Goal: Information Seeking & Learning: Learn about a topic

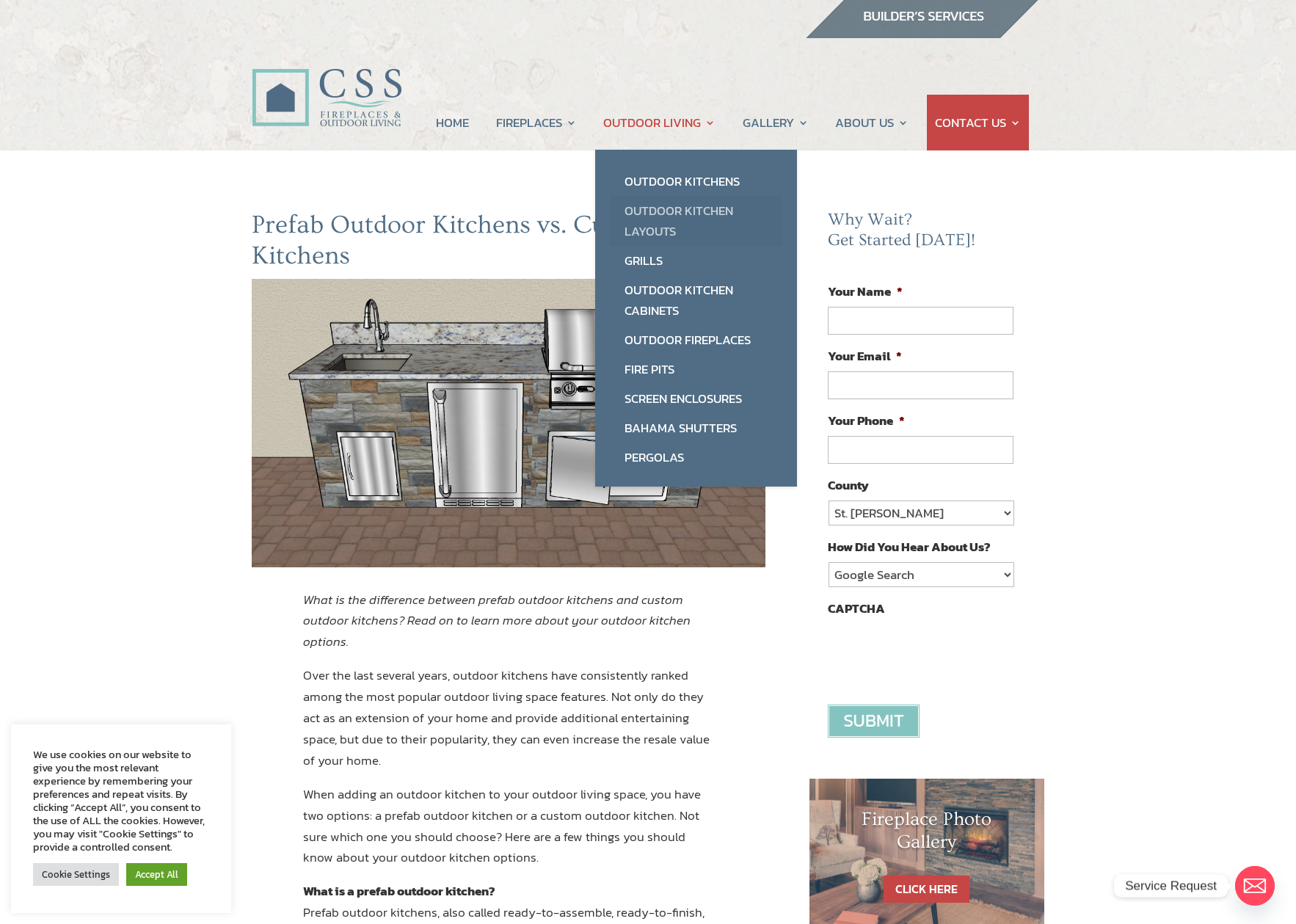
scroll to position [9, 0]
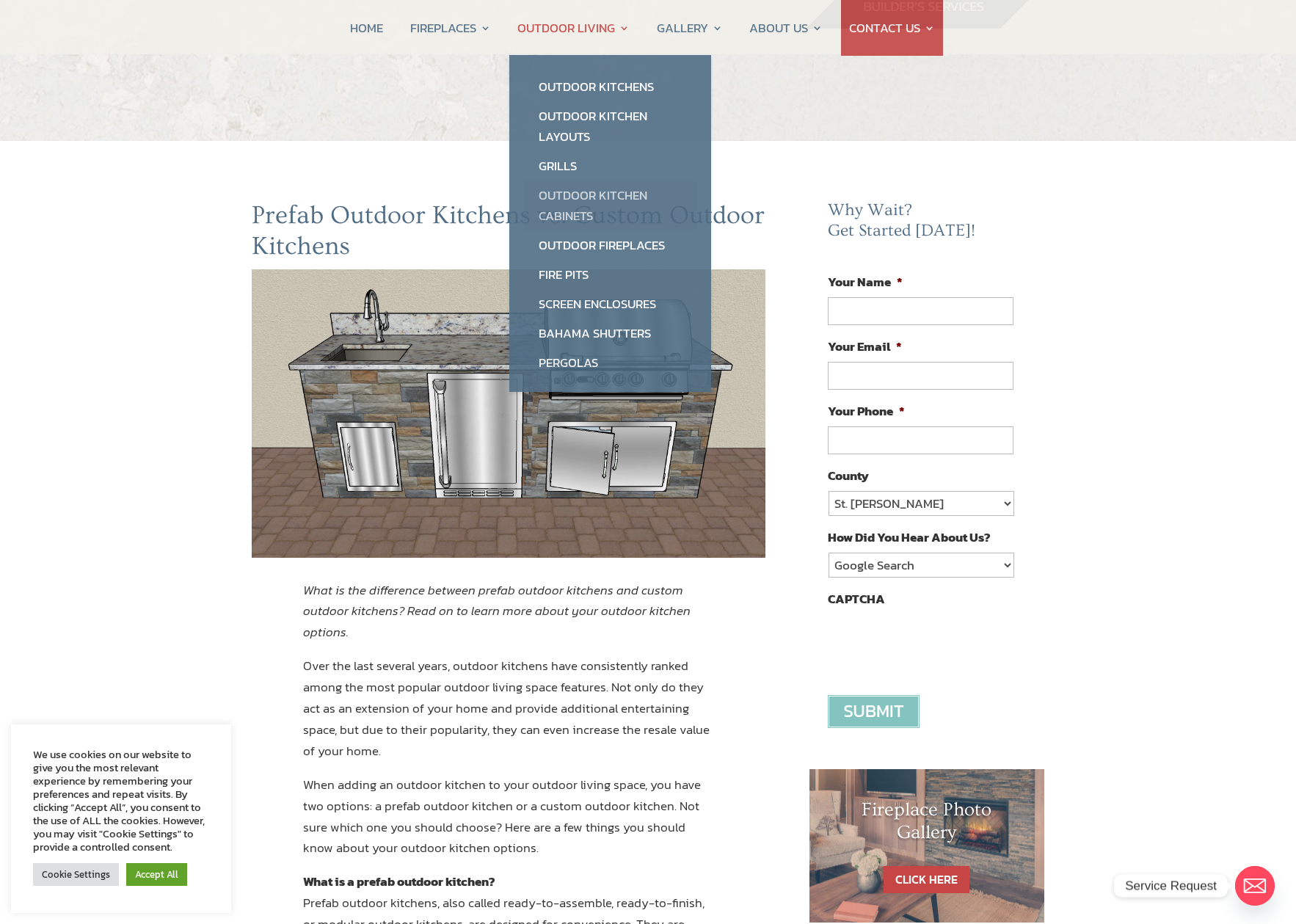
click at [662, 201] on ul "Outdoor Kitchens Outdoor Kitchen Layouts Grills Outdoor Kitchen Cabinets Outdoo…" at bounding box center [610, 224] width 202 height 337
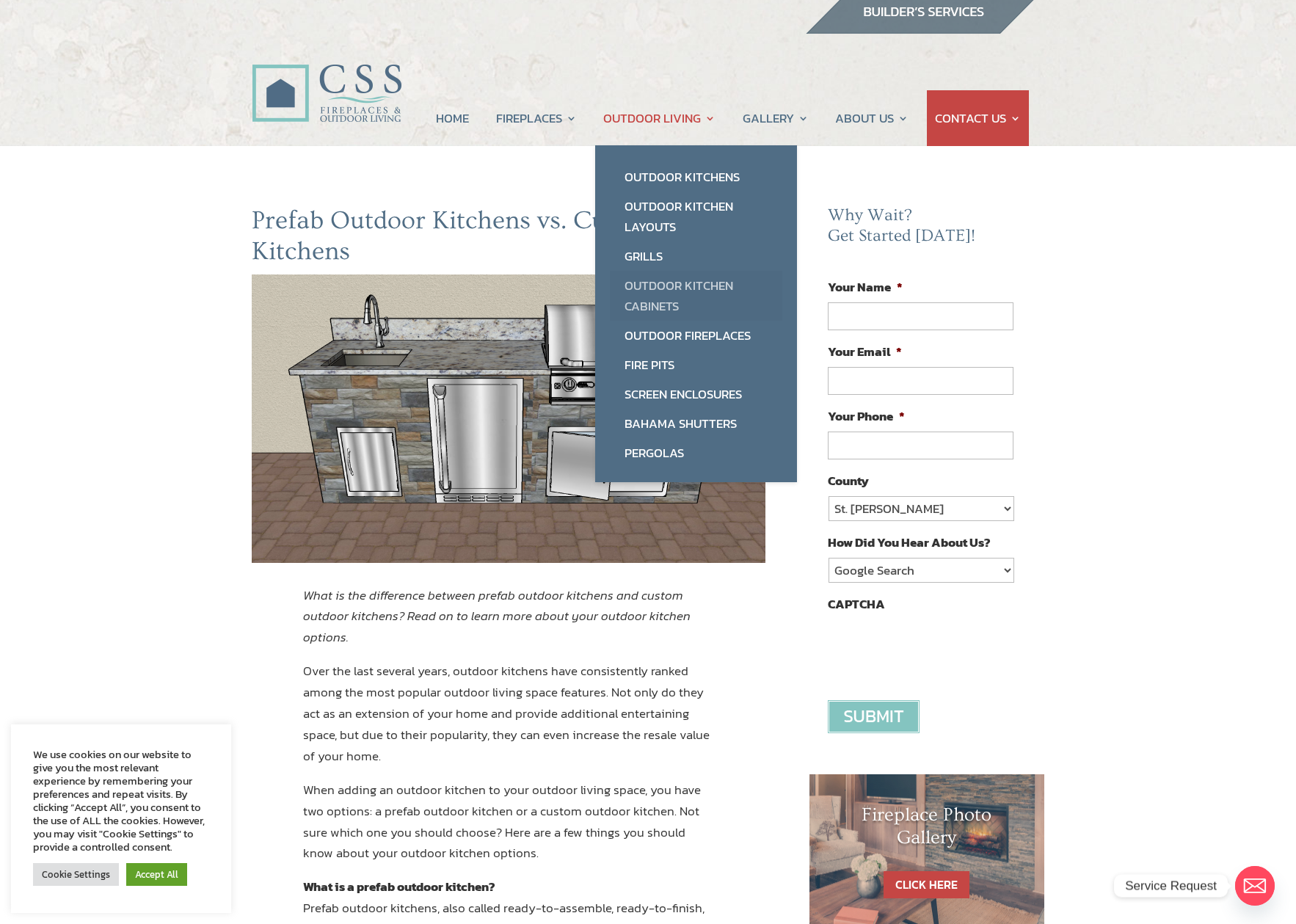
scroll to position [8, 0]
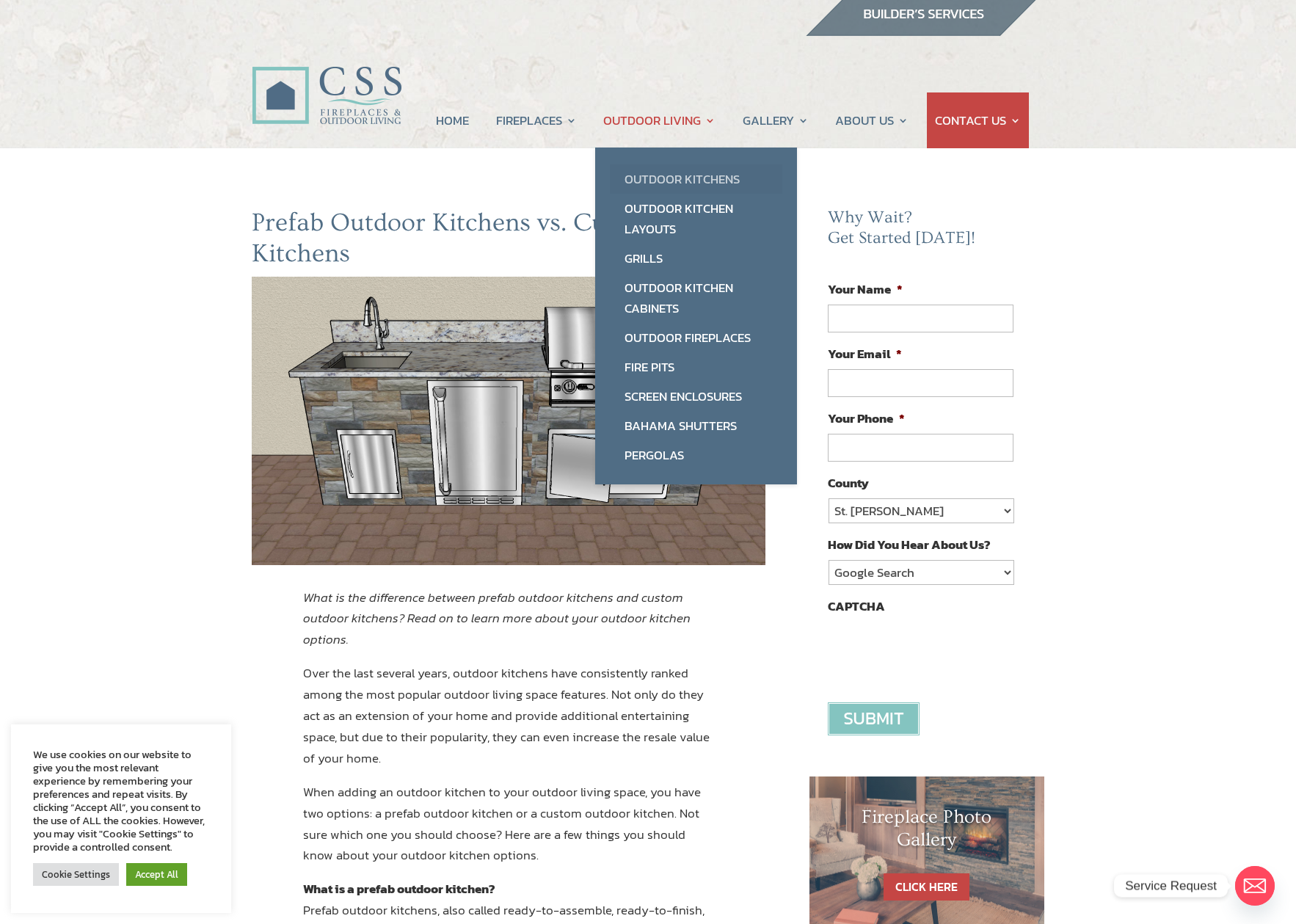
click at [666, 171] on link "Outdoor Kitchens" at bounding box center [697, 179] width 172 height 29
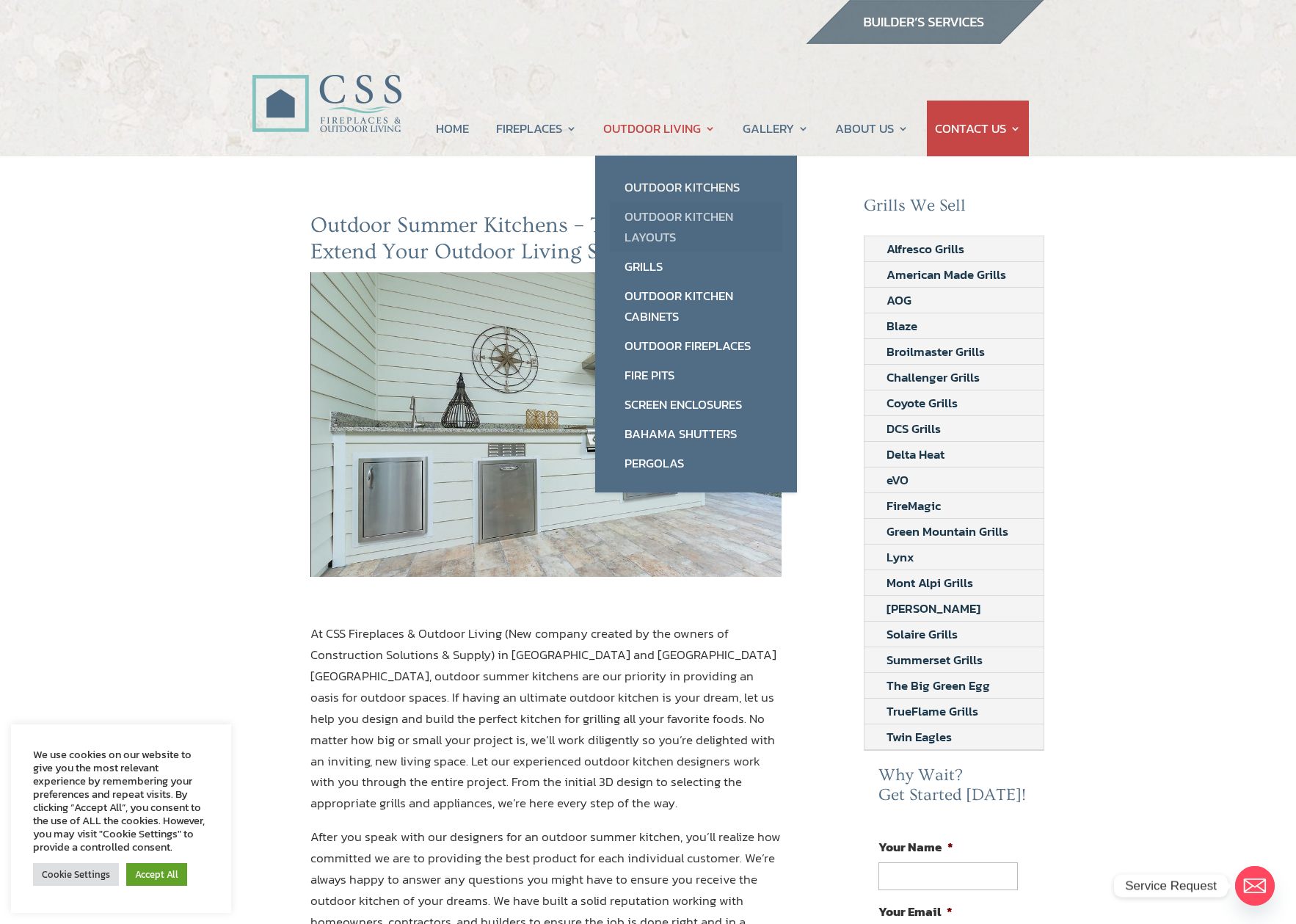
click at [666, 213] on link "Outdoor Kitchen Layouts" at bounding box center [697, 227] width 172 height 50
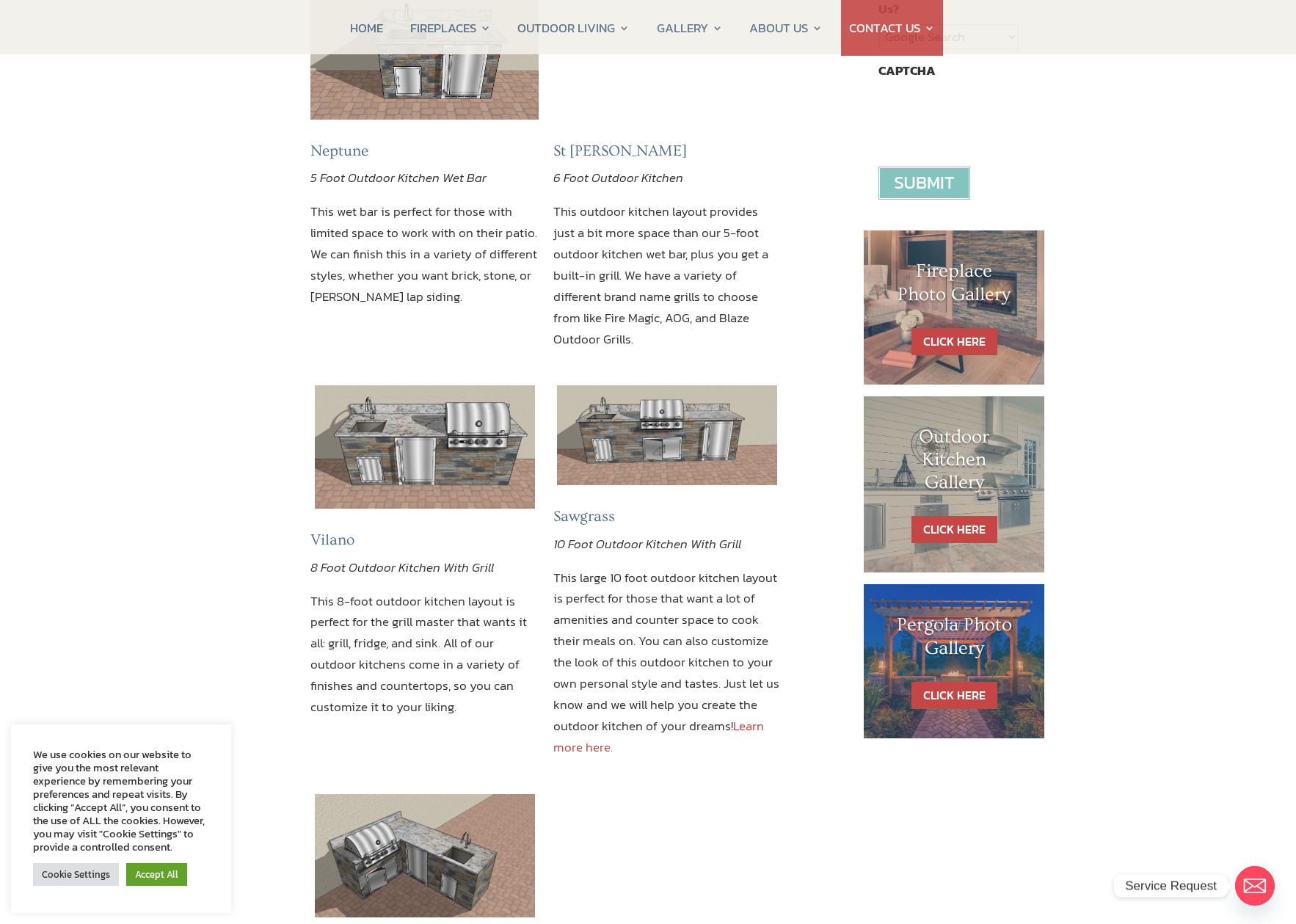
scroll to position [542, 0]
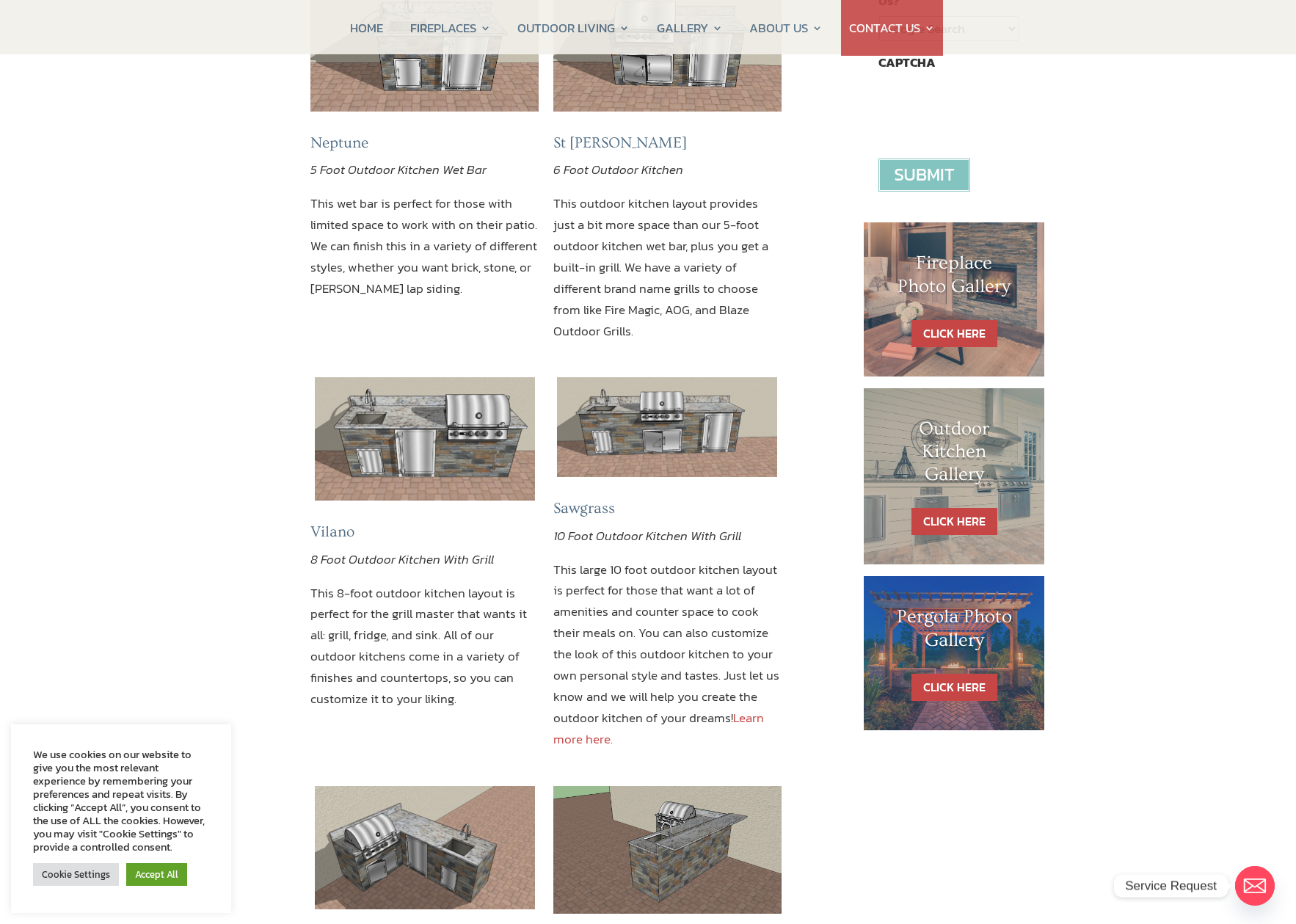
click at [410, 377] on img at bounding box center [424, 439] width 220 height 123
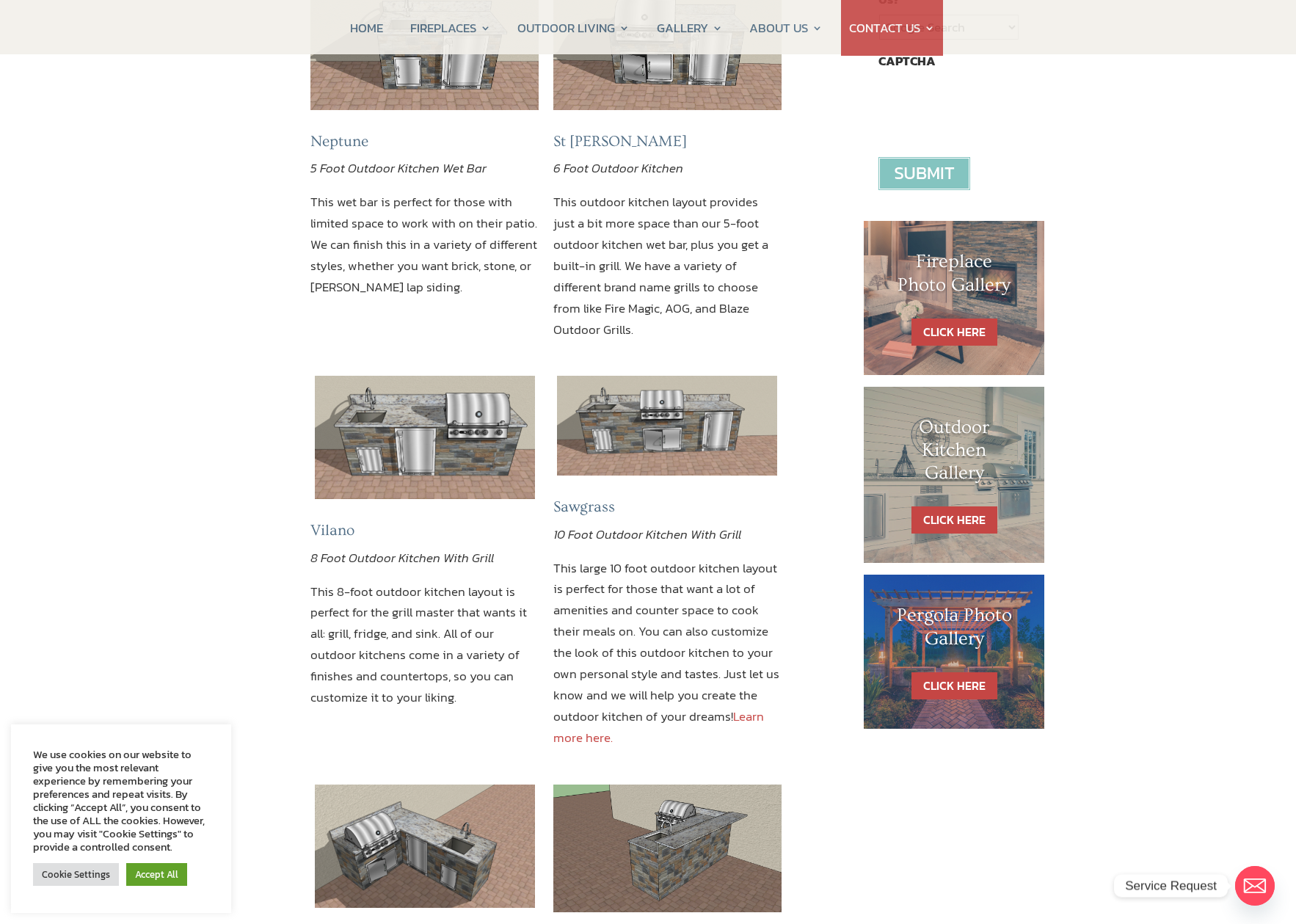
click at [410, 375] on img at bounding box center [424, 437] width 220 height 123
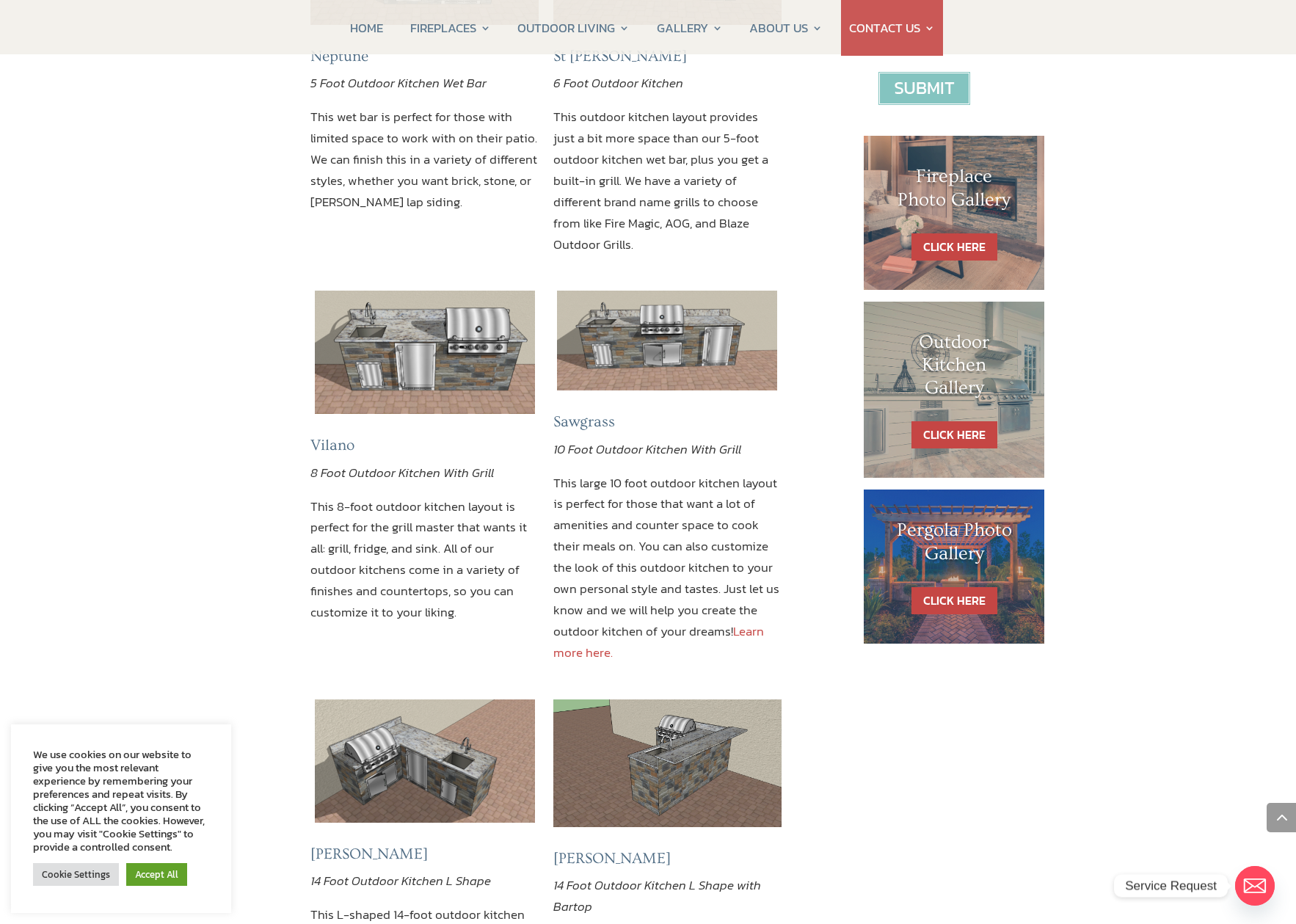
scroll to position [632, 0]
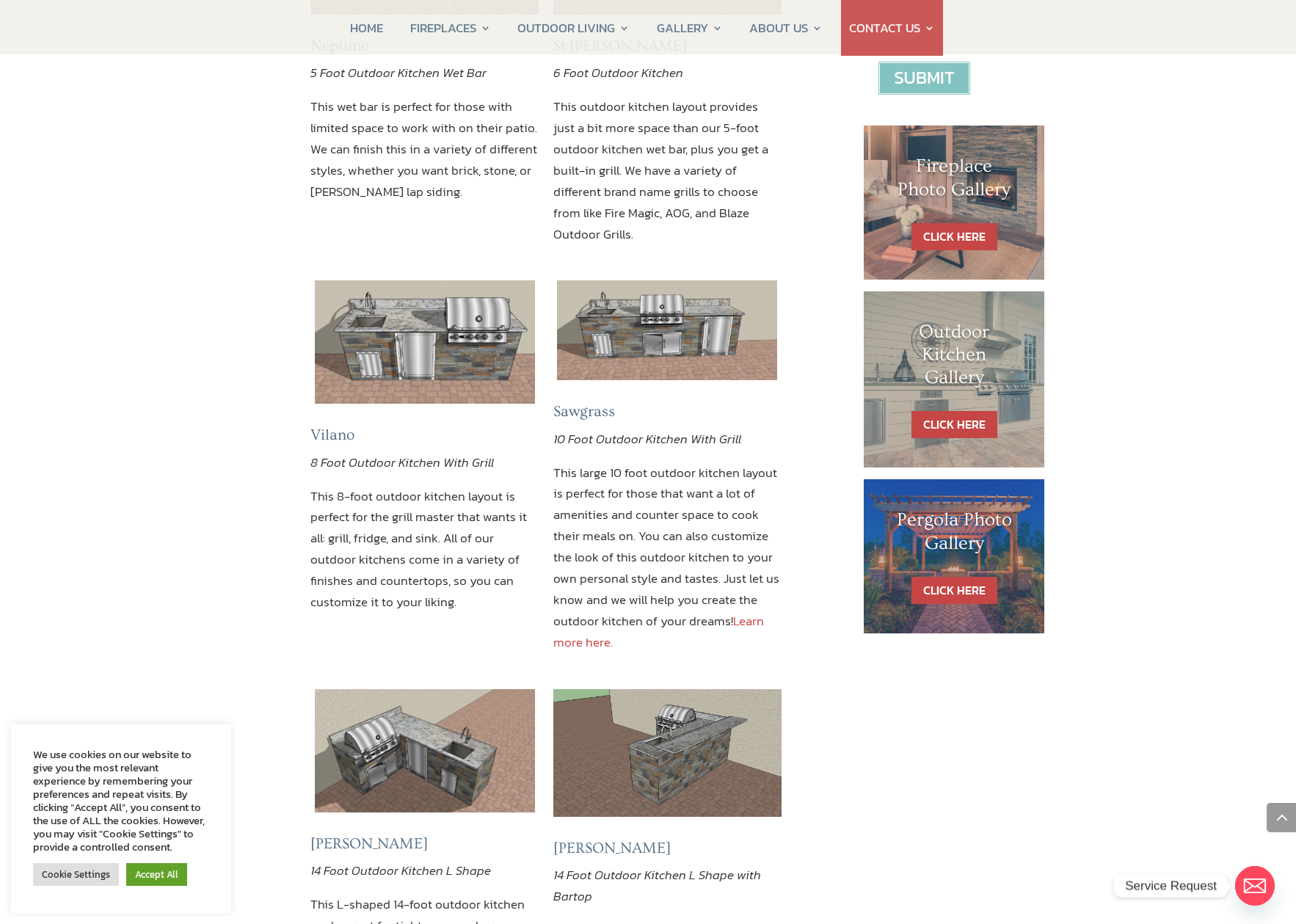
click at [425, 280] on img at bounding box center [424, 342] width 220 height 123
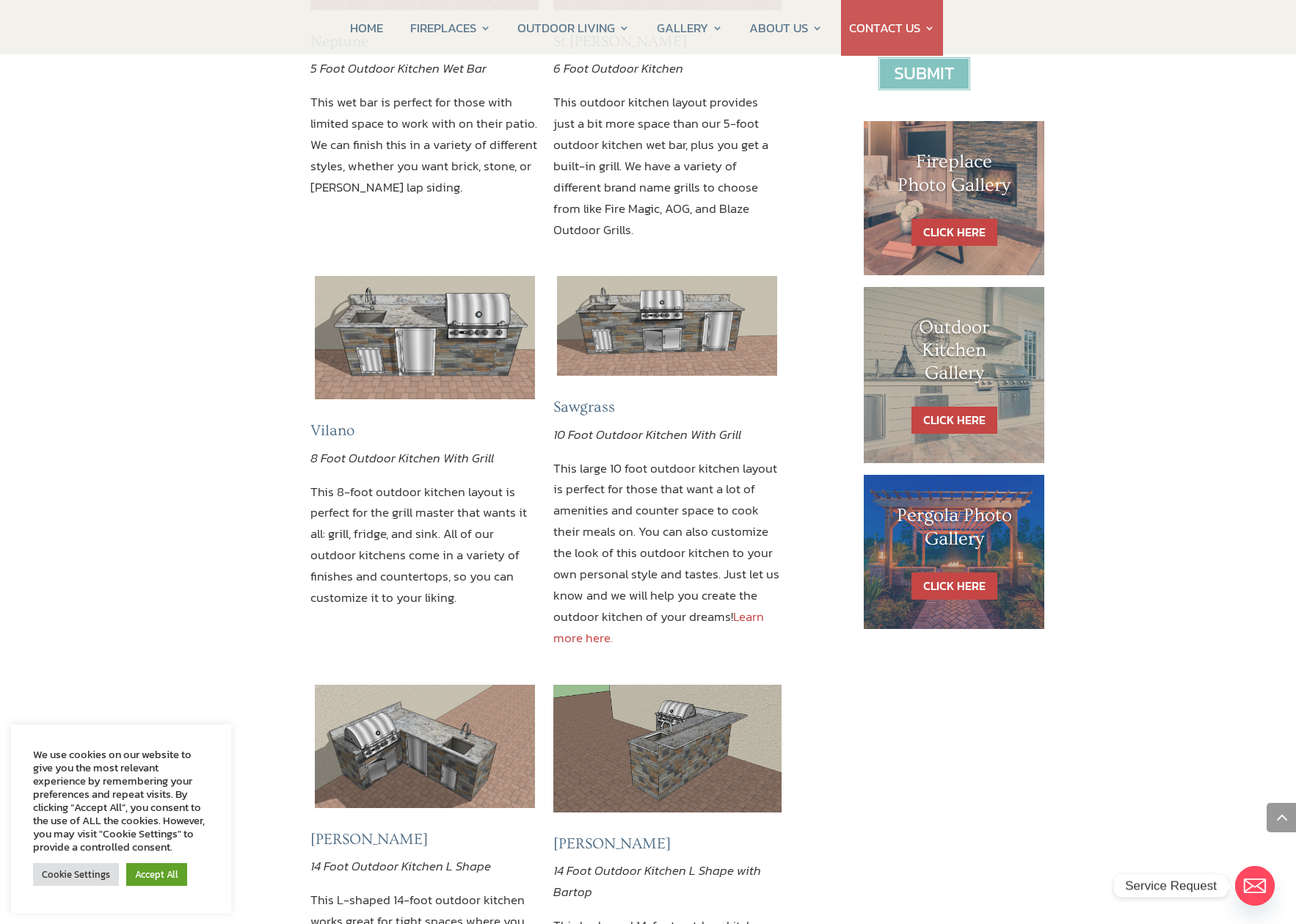
click at [424, 276] on img at bounding box center [424, 337] width 220 height 123
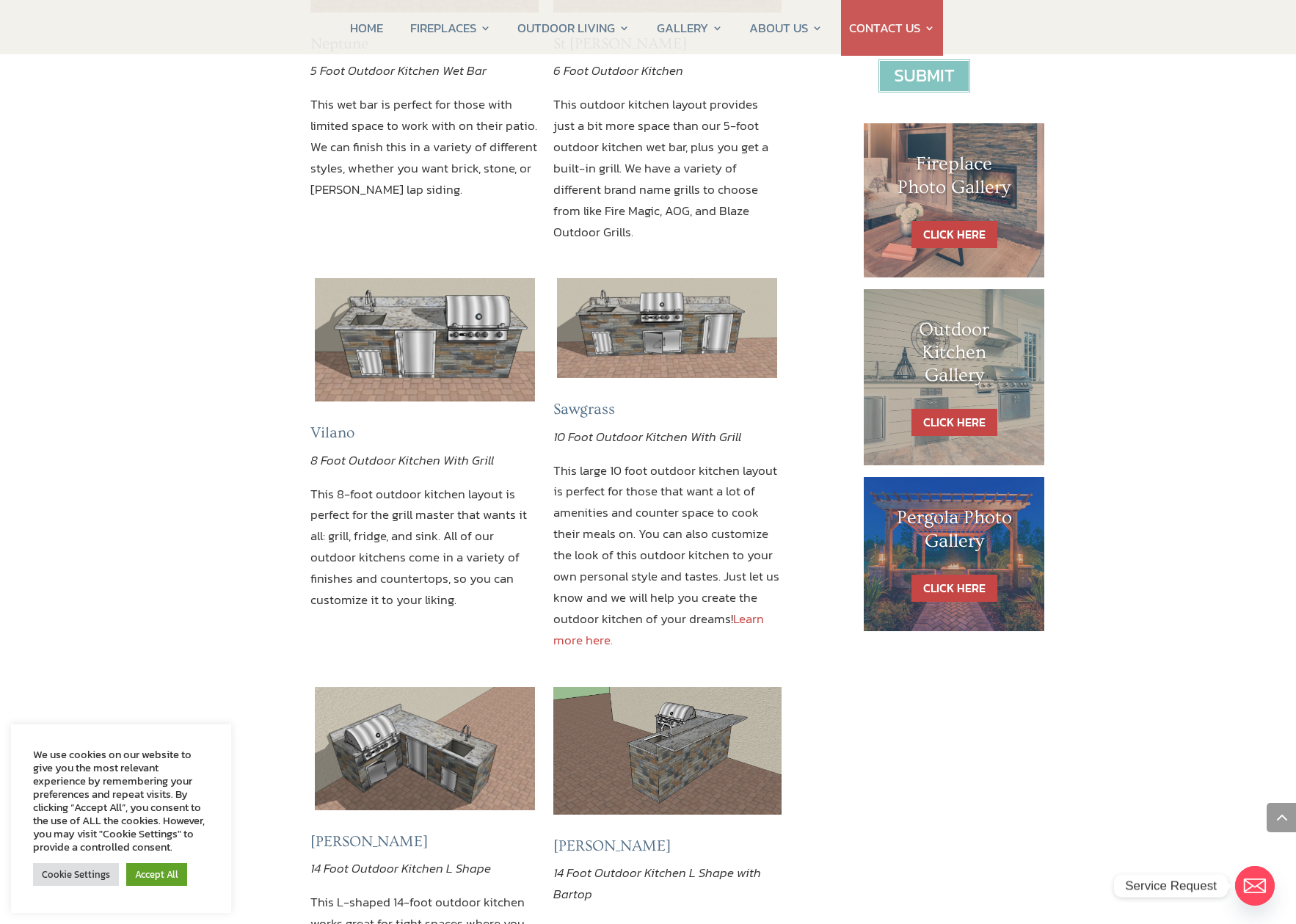
scroll to position [641, 0]
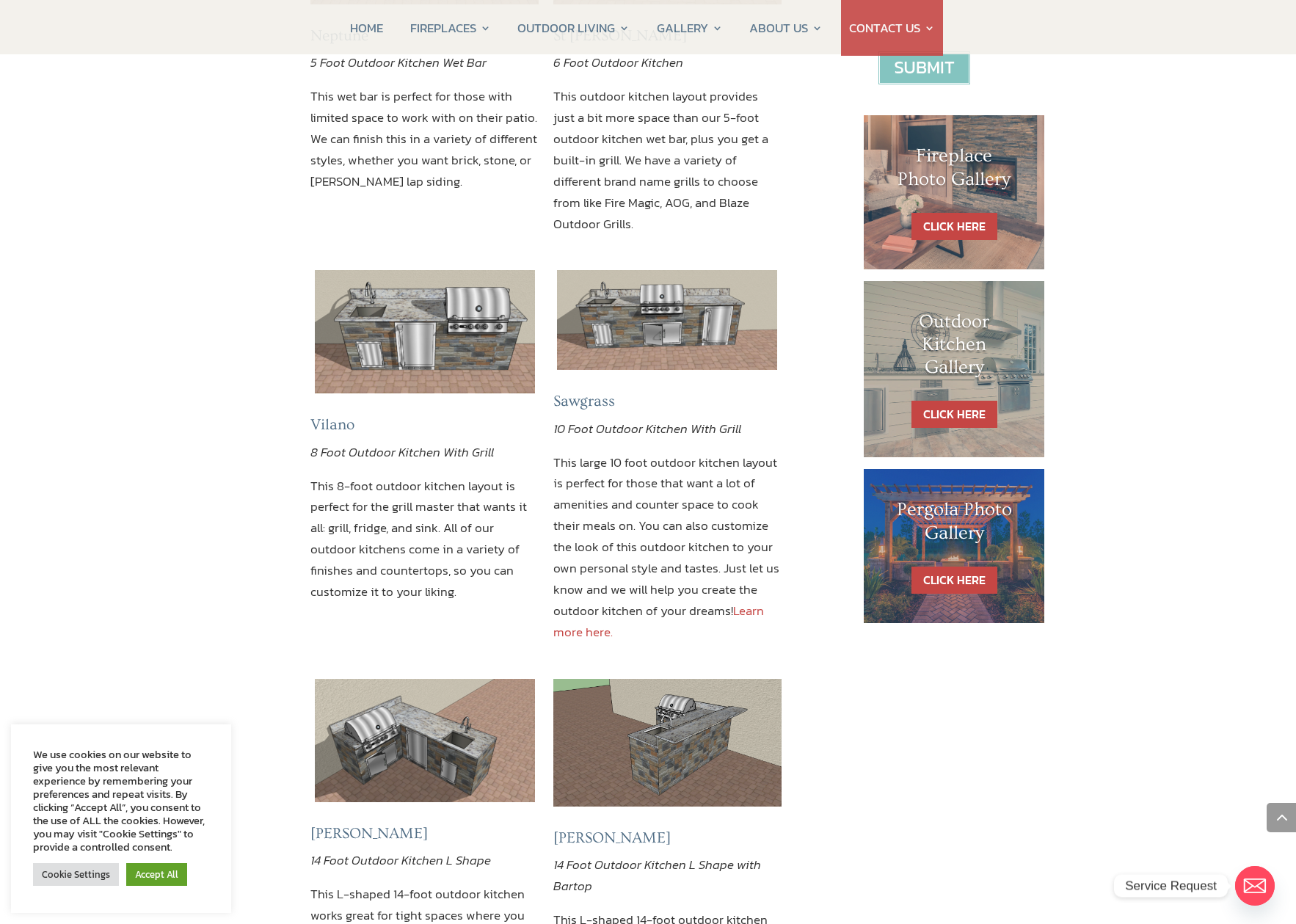
click at [334, 415] on h4 "Vilano" at bounding box center [424, 428] width 229 height 25
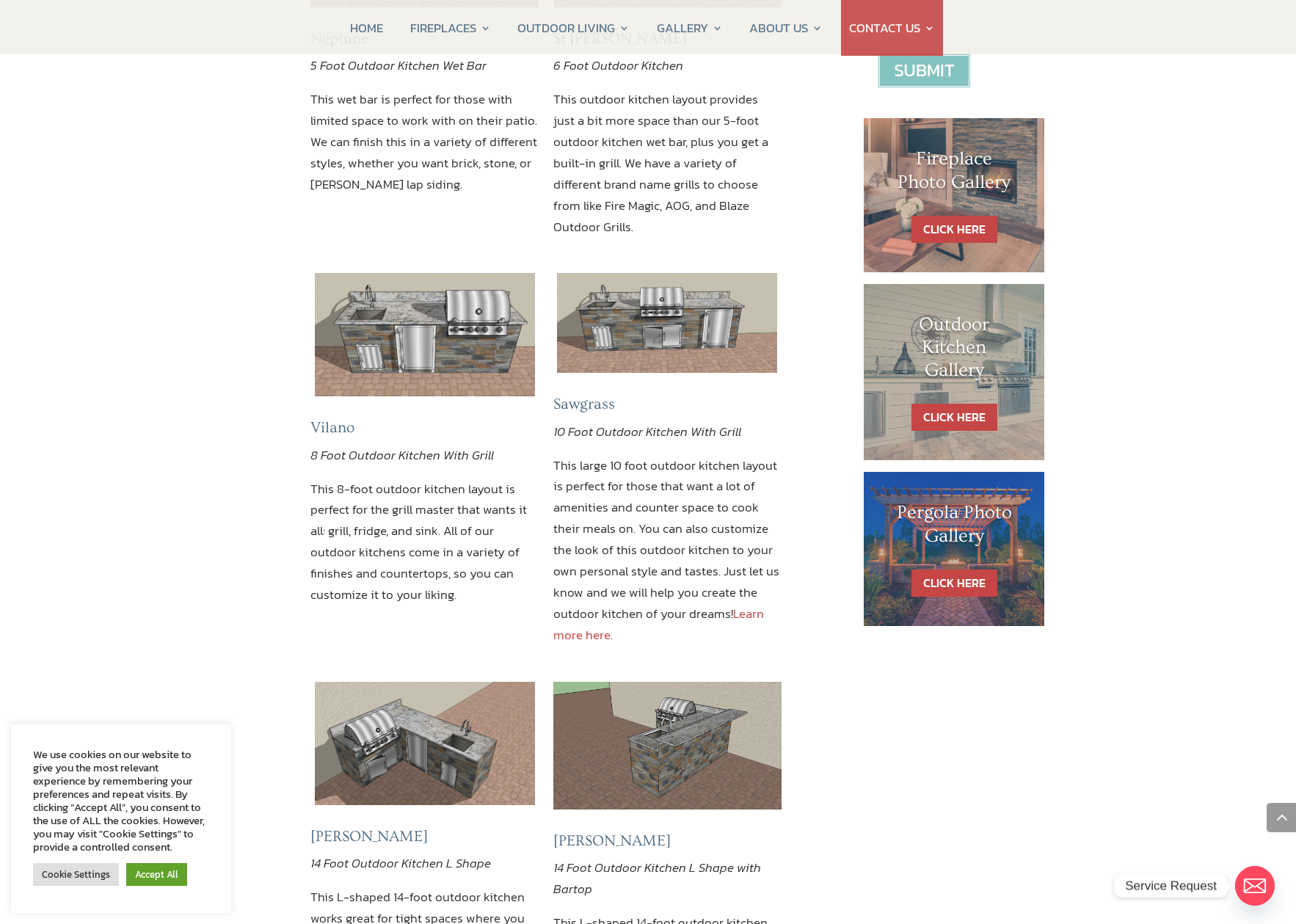
scroll to position [653, 0]
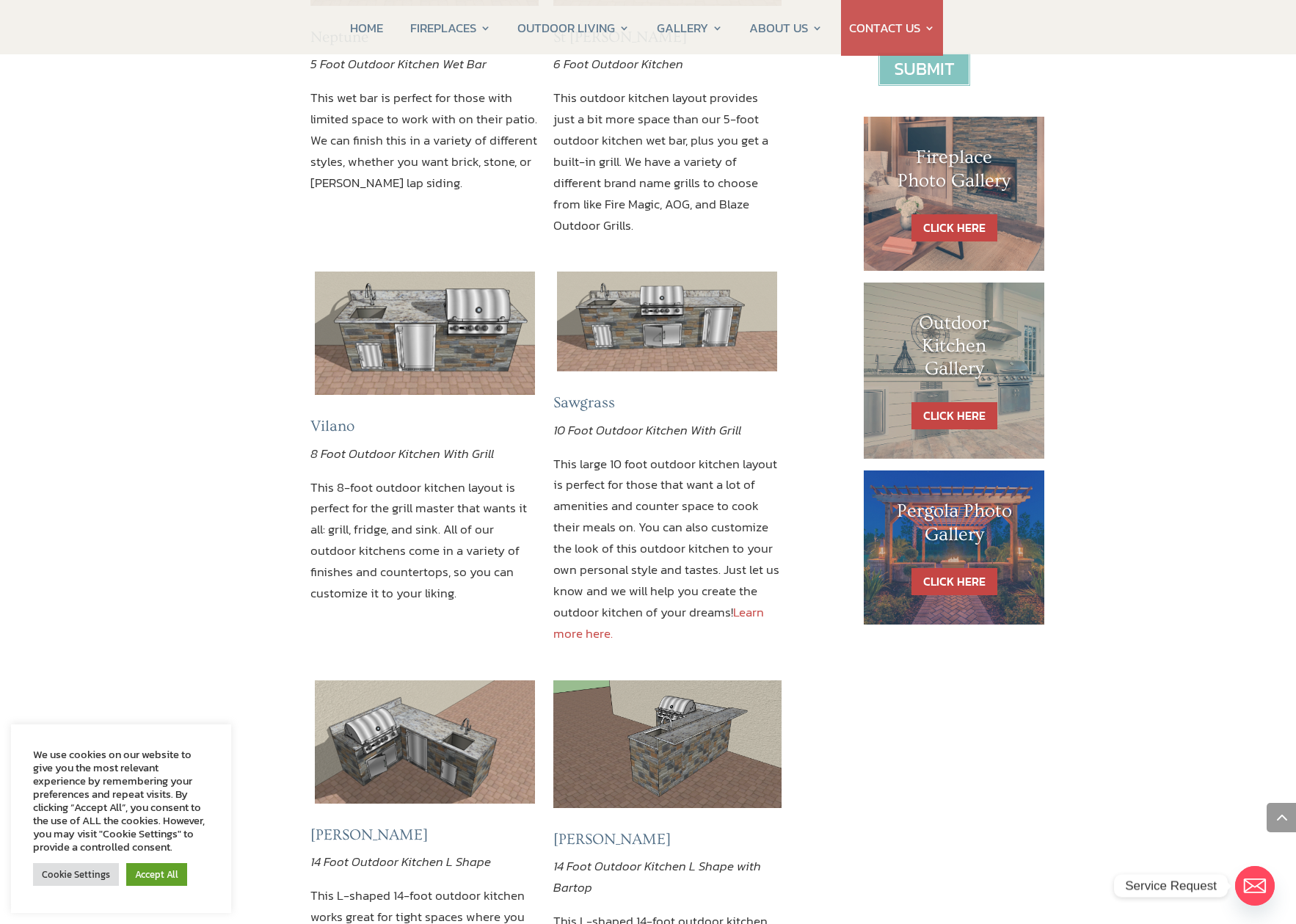
click at [501, 443] on p "8 Foot Outdoor Kitchen With Grill" at bounding box center [424, 460] width 229 height 34
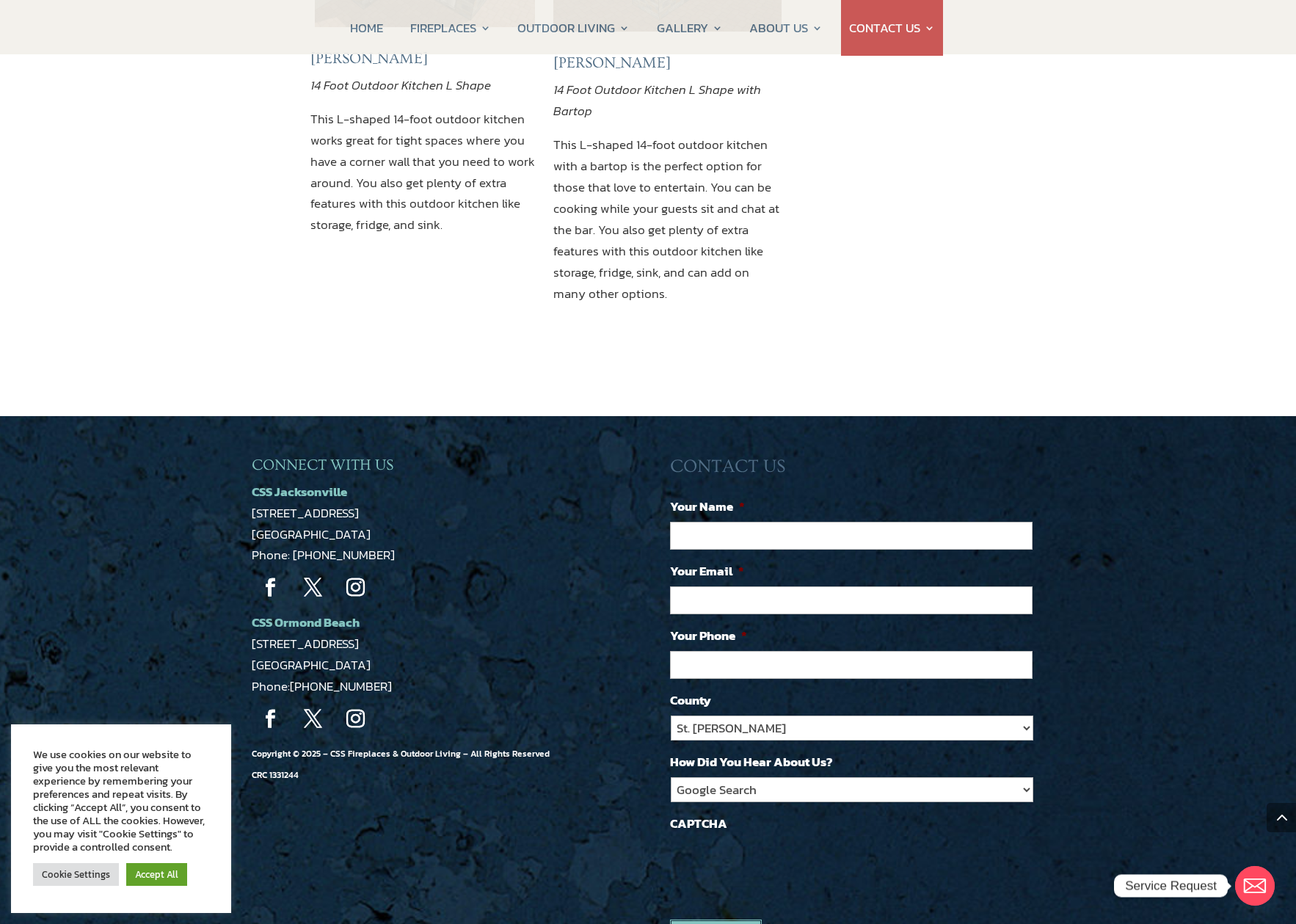
scroll to position [1473, 0]
